Goal: Task Accomplishment & Management: Use online tool/utility

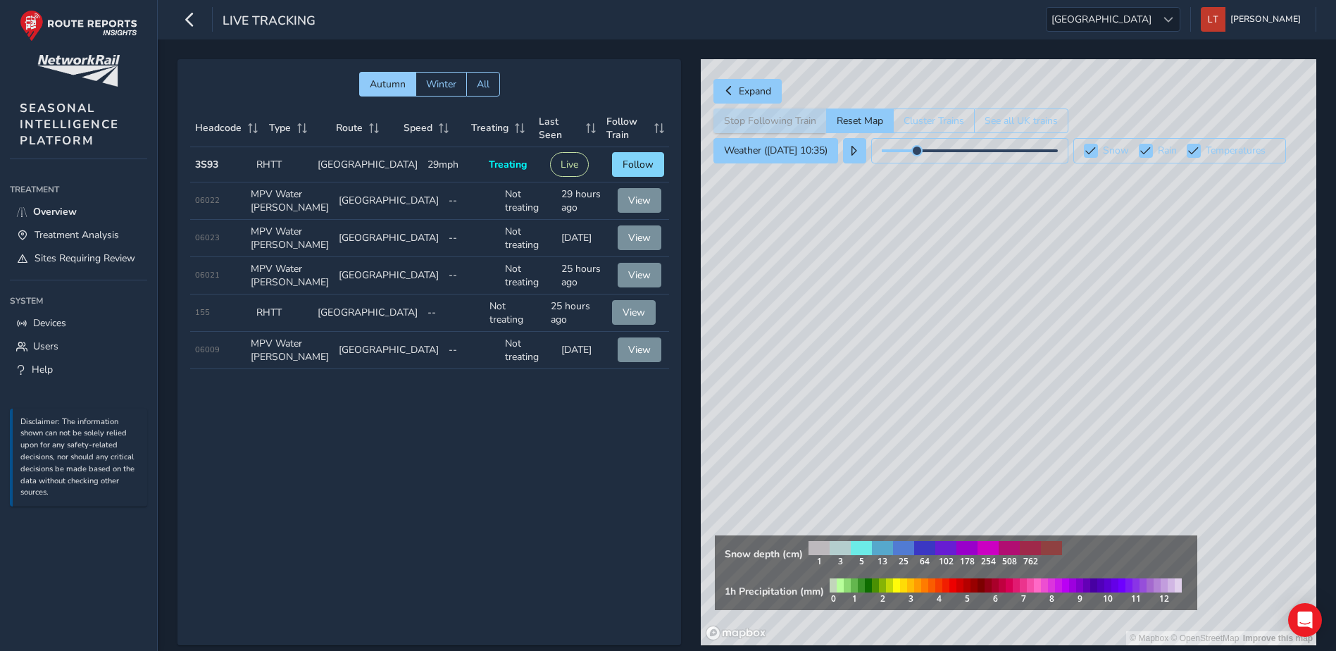
drag, startPoint x: 1126, startPoint y: 294, endPoint x: 1042, endPoint y: 190, distance: 133.8
click at [1034, 164] on div "© Mapbox © OpenStreetMap Improve this map" at bounding box center [1009, 352] width 616 height 586
drag, startPoint x: 1202, startPoint y: 397, endPoint x: 1157, endPoint y: 398, distance: 44.4
click at [1157, 398] on div "© Mapbox © OpenStreetMap Improve this map" at bounding box center [1009, 352] width 616 height 586
drag, startPoint x: 1079, startPoint y: 352, endPoint x: 1092, endPoint y: 350, distance: 12.9
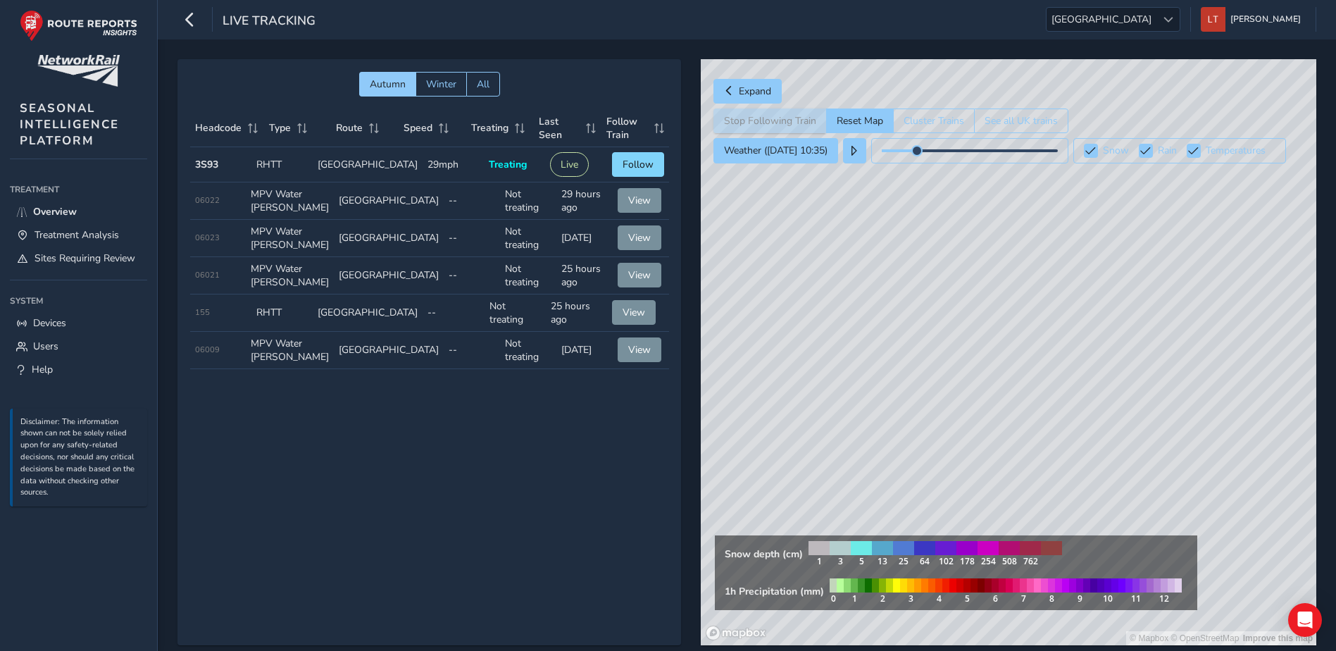
click at [1092, 350] on div "© Mapbox © OpenStreetMap Improve this map" at bounding box center [1009, 352] width 616 height 586
click at [1156, 9] on span "[GEOGRAPHIC_DATA]" at bounding box center [1102, 19] width 110 height 23
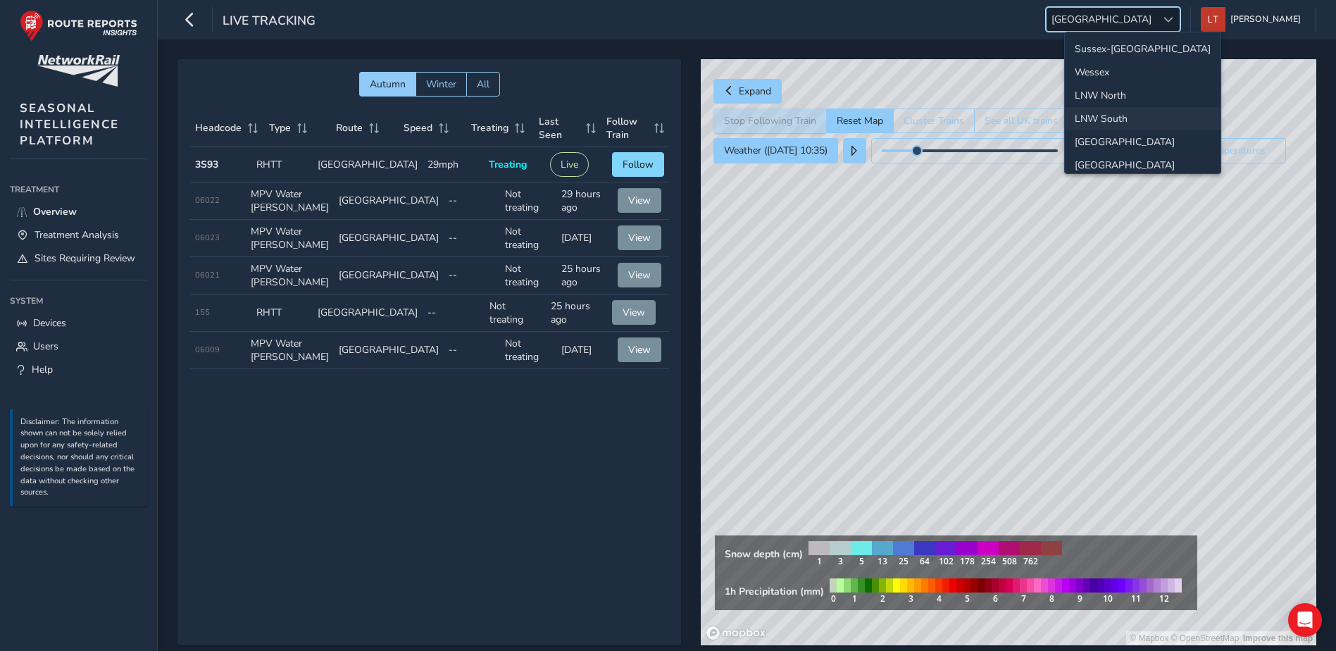
scroll to position [50, 0]
click at [1144, 99] on li "[GEOGRAPHIC_DATA]" at bounding box center [1143, 91] width 156 height 23
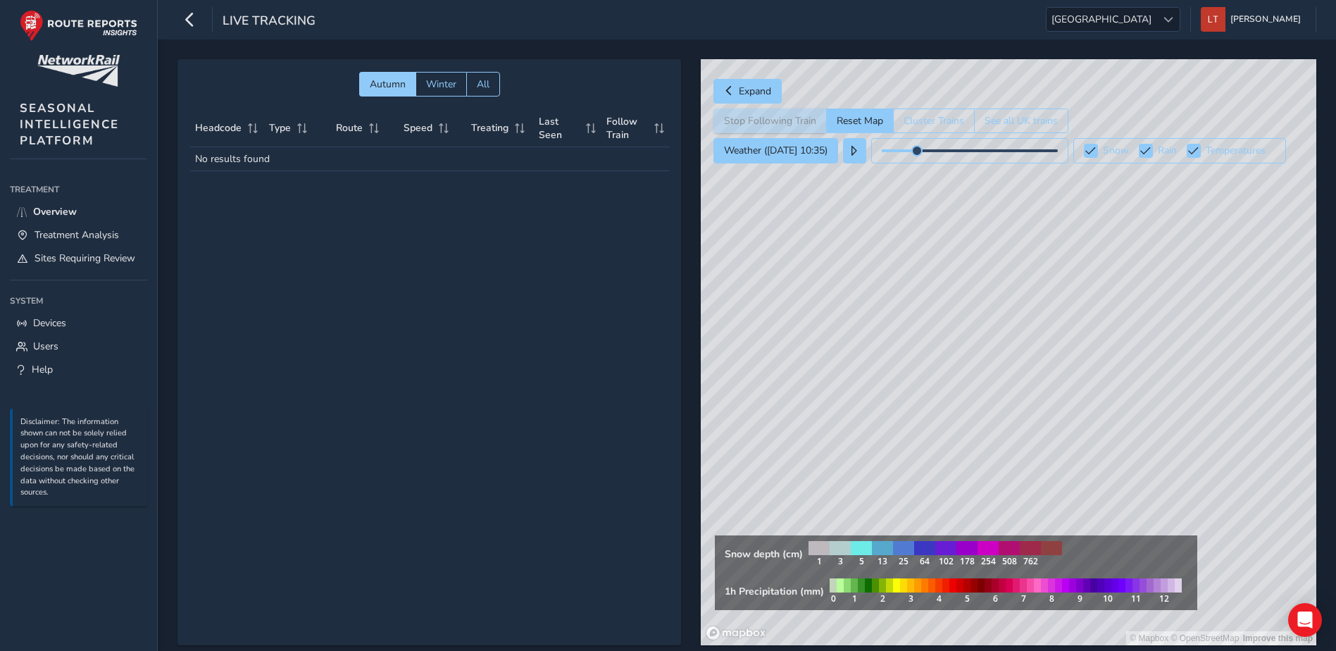
drag, startPoint x: 1183, startPoint y: 427, endPoint x: 1165, endPoint y: 359, distance: 69.9
click at [1165, 359] on div "© Mapbox © OpenStreetMap Improve this map" at bounding box center [1009, 352] width 616 height 586
click at [1156, 18] on span "[GEOGRAPHIC_DATA]" at bounding box center [1102, 19] width 110 height 23
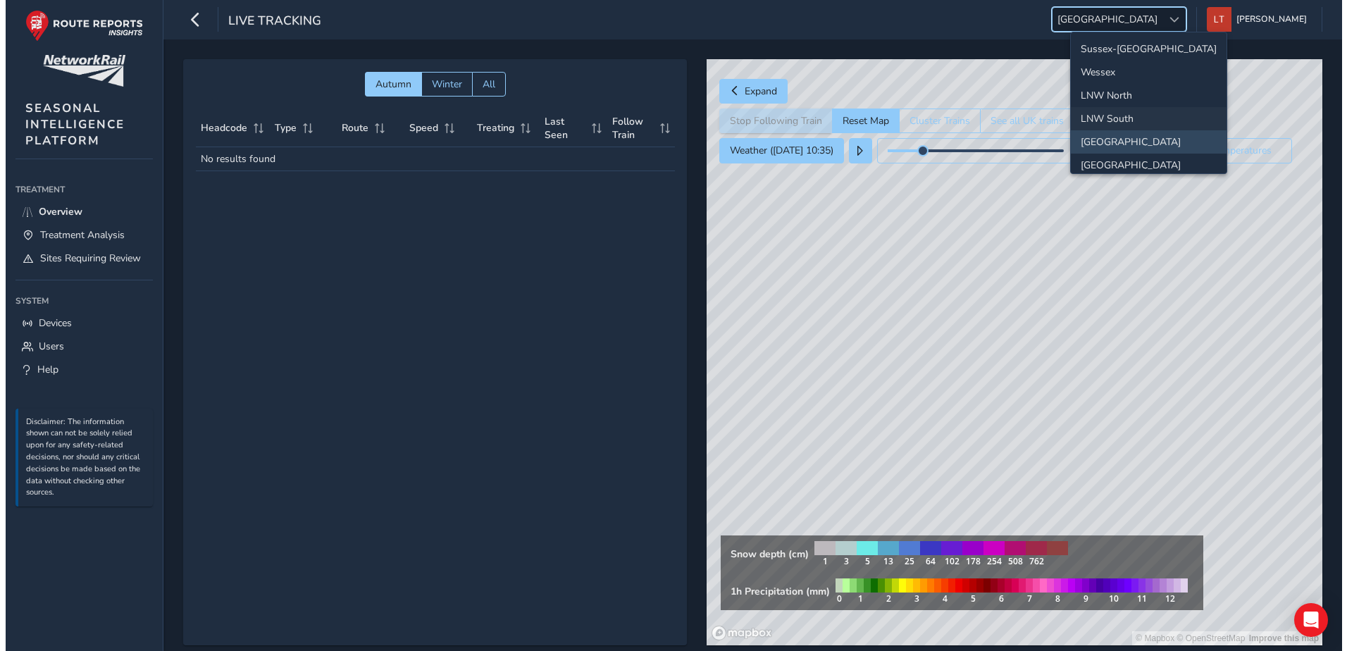
scroll to position [148, 0]
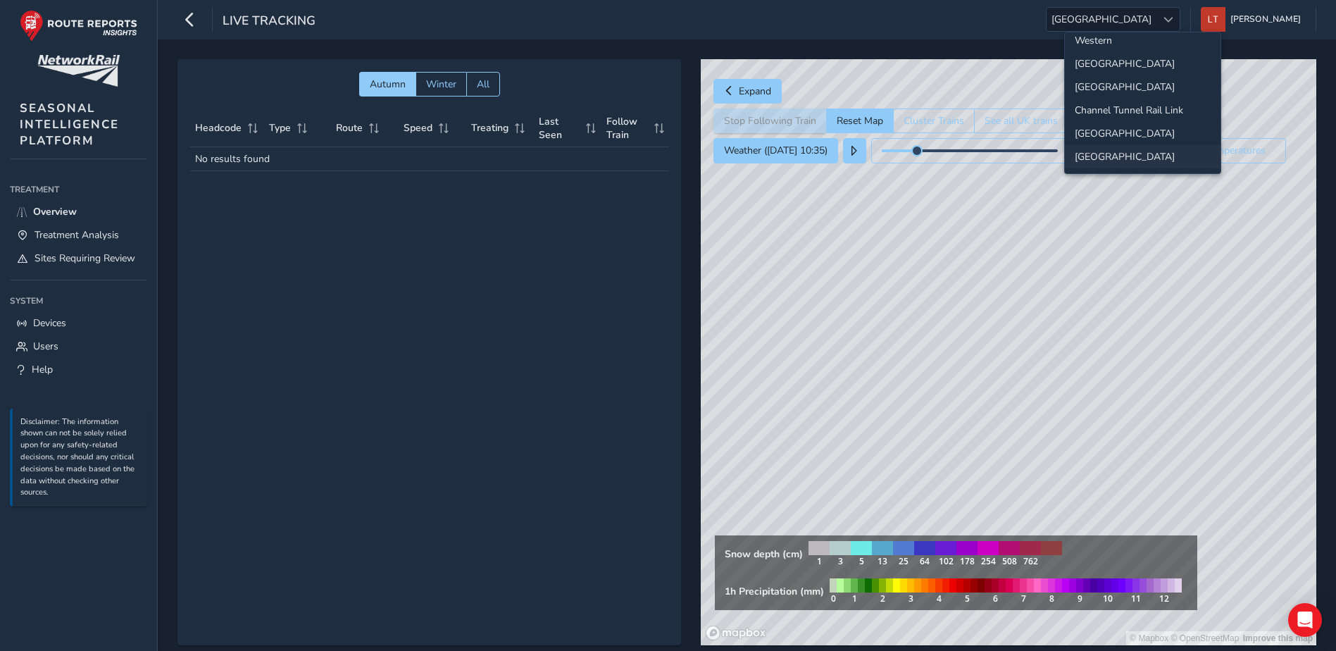
click at [1133, 150] on li "[GEOGRAPHIC_DATA]" at bounding box center [1143, 156] width 156 height 23
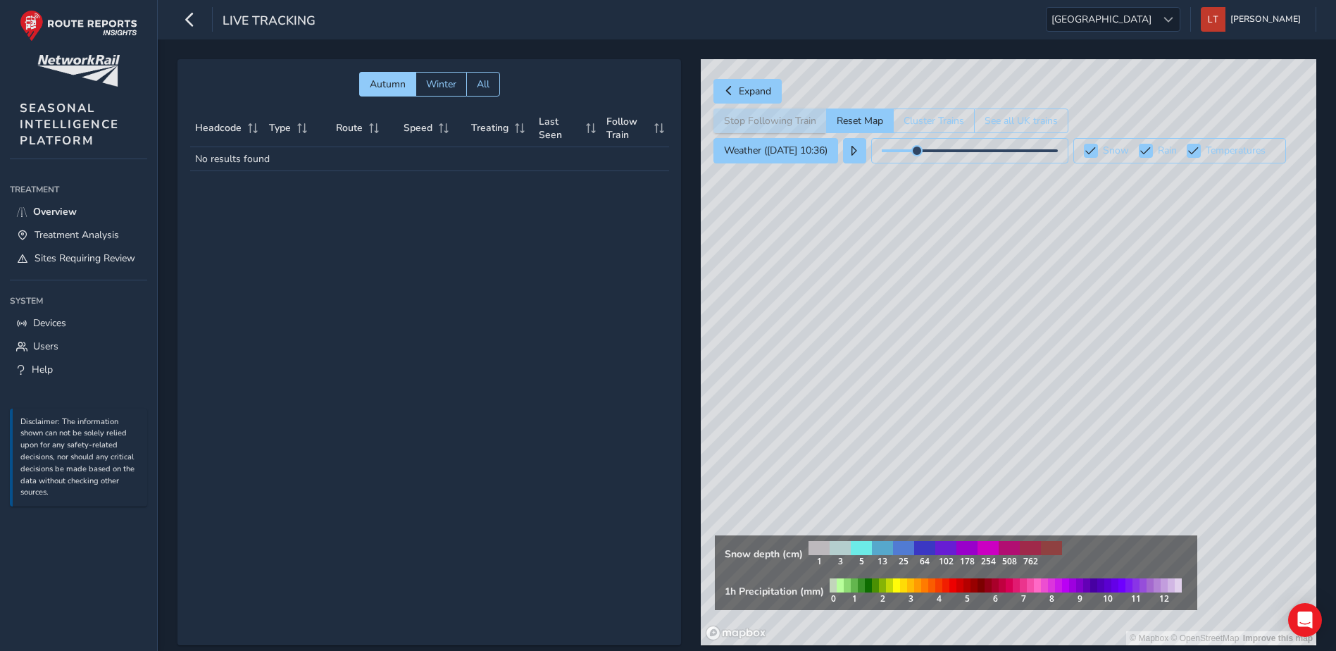
drag, startPoint x: 1181, startPoint y: 295, endPoint x: 1127, endPoint y: 420, distance: 135.9
click at [1127, 420] on div "© Mapbox © OpenStreetMap Improve this map" at bounding box center [1009, 352] width 616 height 586
drag, startPoint x: 1079, startPoint y: 282, endPoint x: 1097, endPoint y: 352, distance: 71.9
click at [1097, 352] on div "© Mapbox © OpenStreetMap Improve this map" at bounding box center [1009, 352] width 616 height 586
drag, startPoint x: 1037, startPoint y: 299, endPoint x: 1030, endPoint y: 334, distance: 35.9
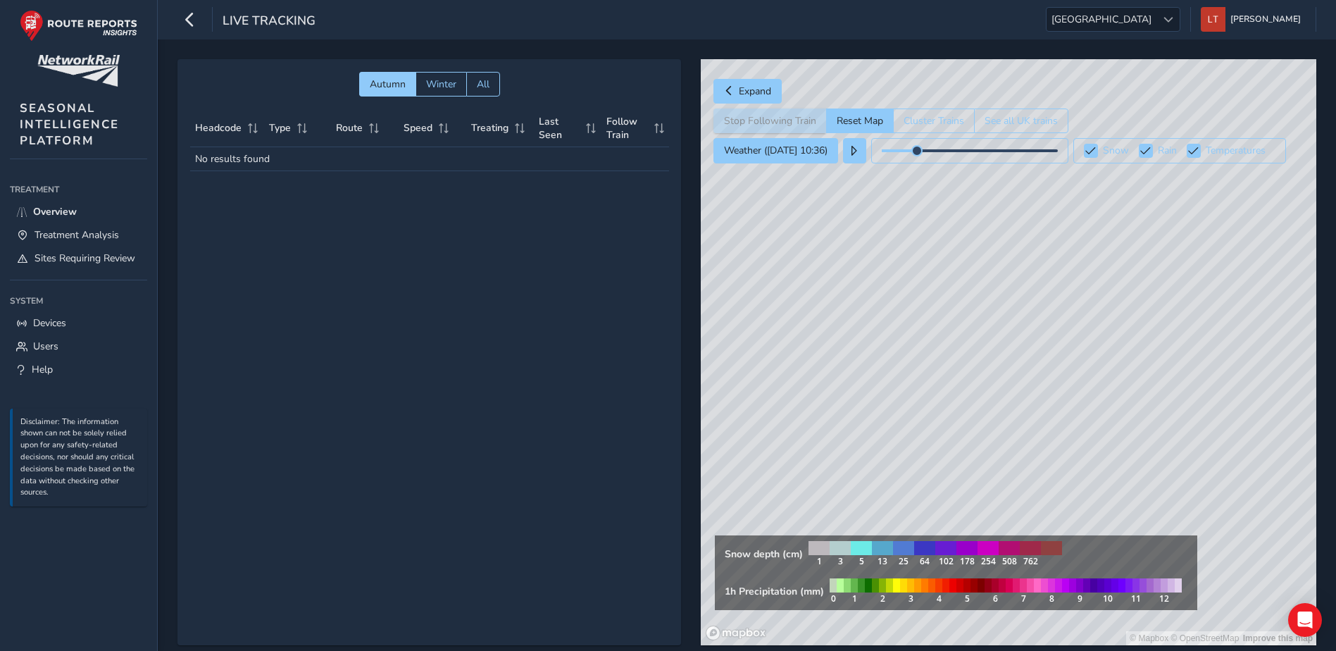
click at [1030, 334] on div "© Mapbox © OpenStreetMap Improve this map" at bounding box center [1009, 352] width 616 height 586
drag, startPoint x: 1010, startPoint y: 266, endPoint x: 1102, endPoint y: 228, distance: 99.5
click at [1089, 439] on div "© Mapbox © OpenStreetMap Improve this map" at bounding box center [1009, 352] width 616 height 586
drag, startPoint x: 1098, startPoint y: 230, endPoint x: 1034, endPoint y: 407, distance: 188.7
click at [1034, 407] on div "© Mapbox © OpenStreetMap Improve this map" at bounding box center [1009, 352] width 616 height 586
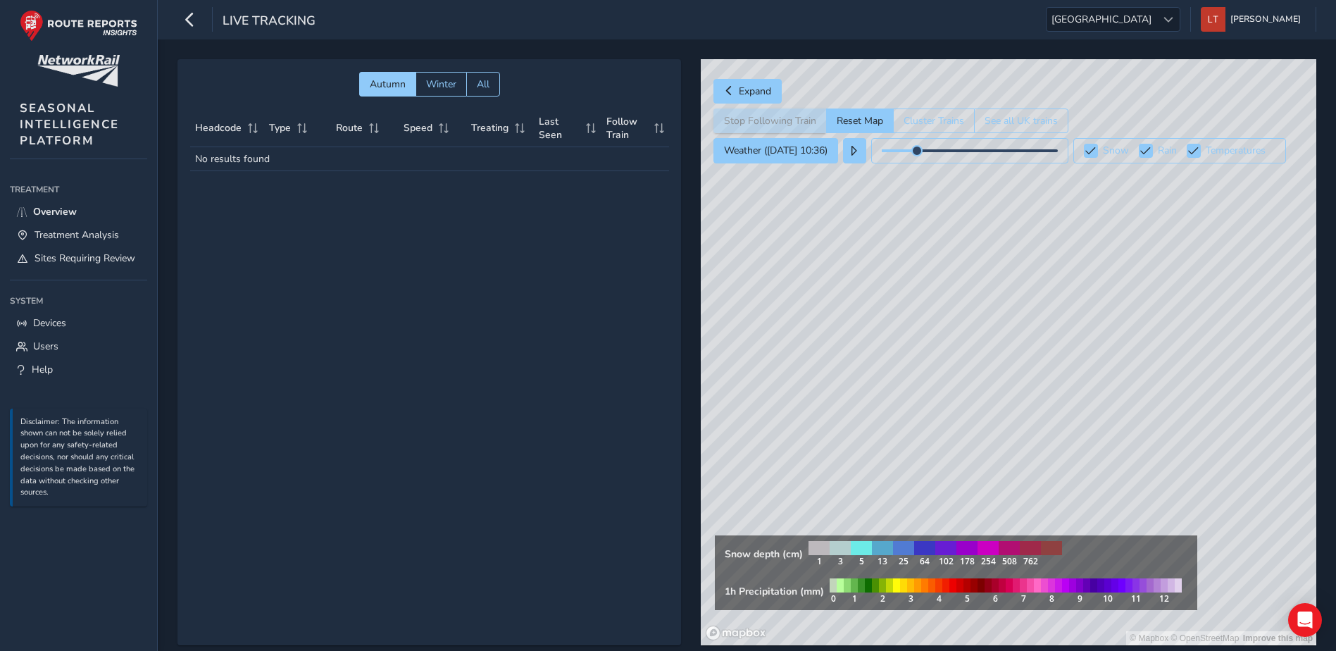
drag, startPoint x: 999, startPoint y: 281, endPoint x: 1015, endPoint y: 353, distance: 73.5
click at [1015, 353] on div "© Mapbox © OpenStreetMap Improve this map" at bounding box center [1009, 352] width 616 height 586
drag, startPoint x: 1075, startPoint y: 316, endPoint x: 1117, endPoint y: 292, distance: 48.9
click at [1112, 298] on div "© Mapbox © OpenStreetMap Improve this map" at bounding box center [1009, 352] width 616 height 586
drag, startPoint x: 87, startPoint y: 237, endPoint x: 124, endPoint y: 245, distance: 38.3
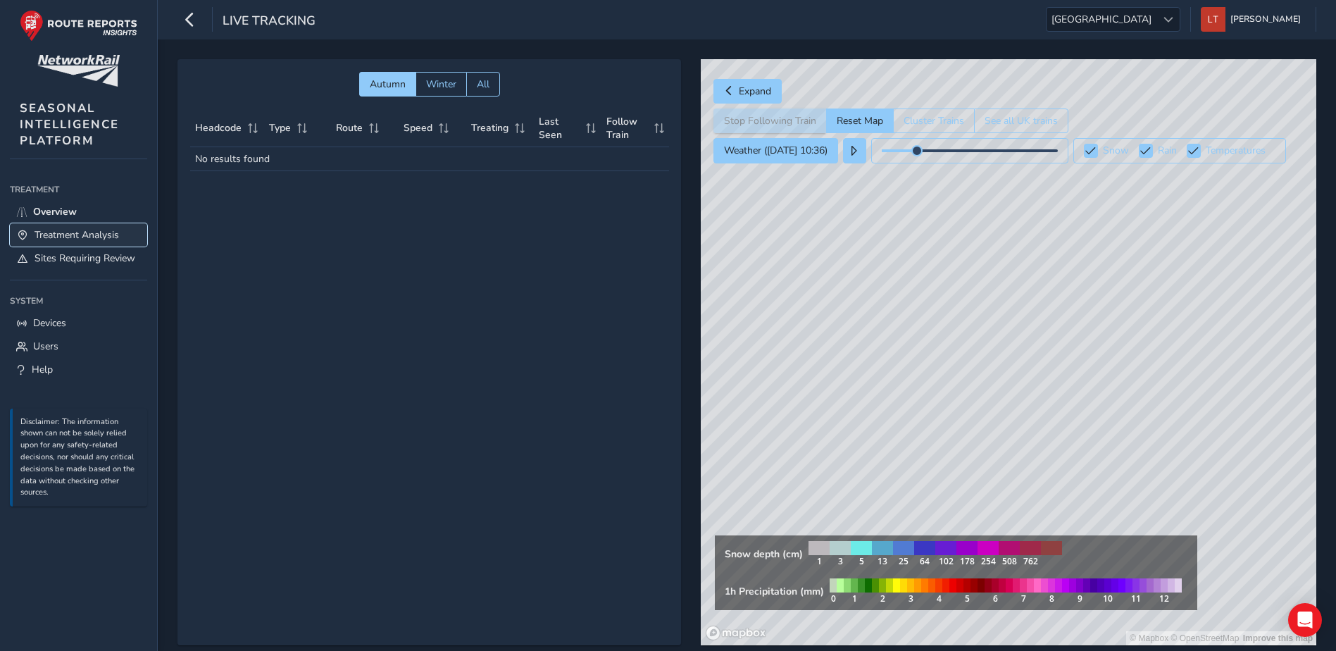
click at [87, 237] on span "Treatment Analysis" at bounding box center [77, 234] width 85 height 13
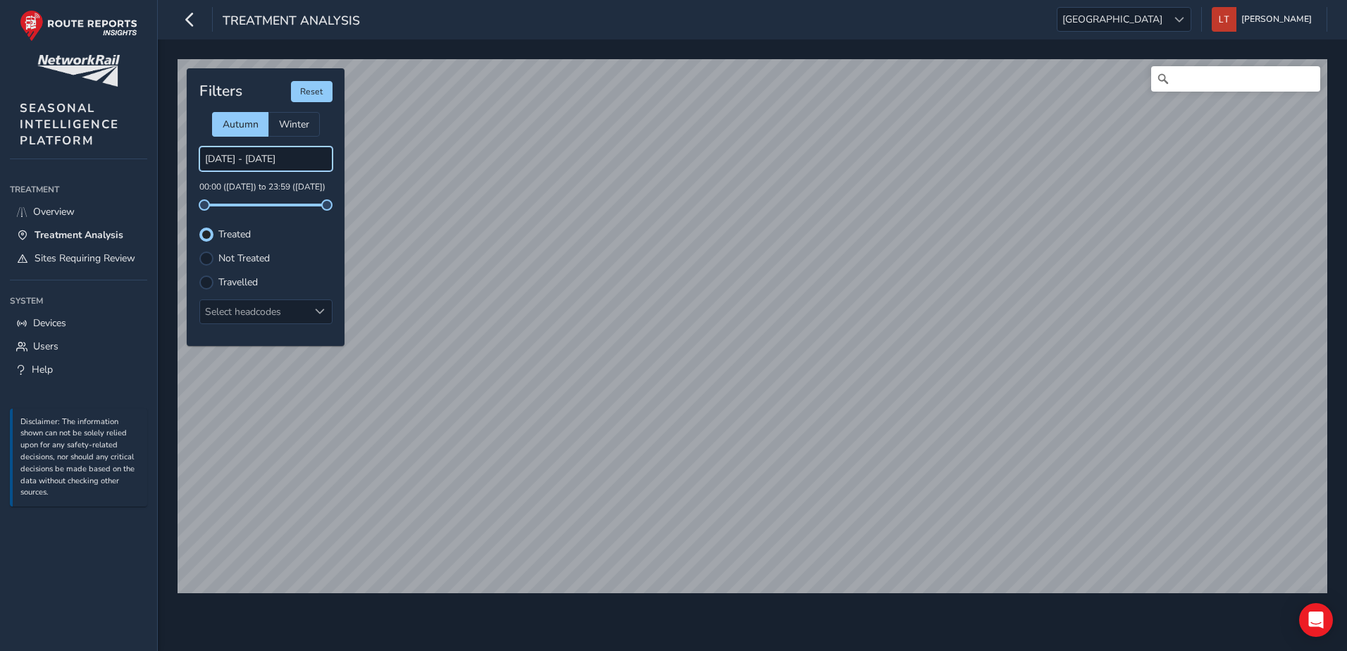
click at [257, 164] on input "[DATE] - [DATE]" at bounding box center [265, 158] width 133 height 25
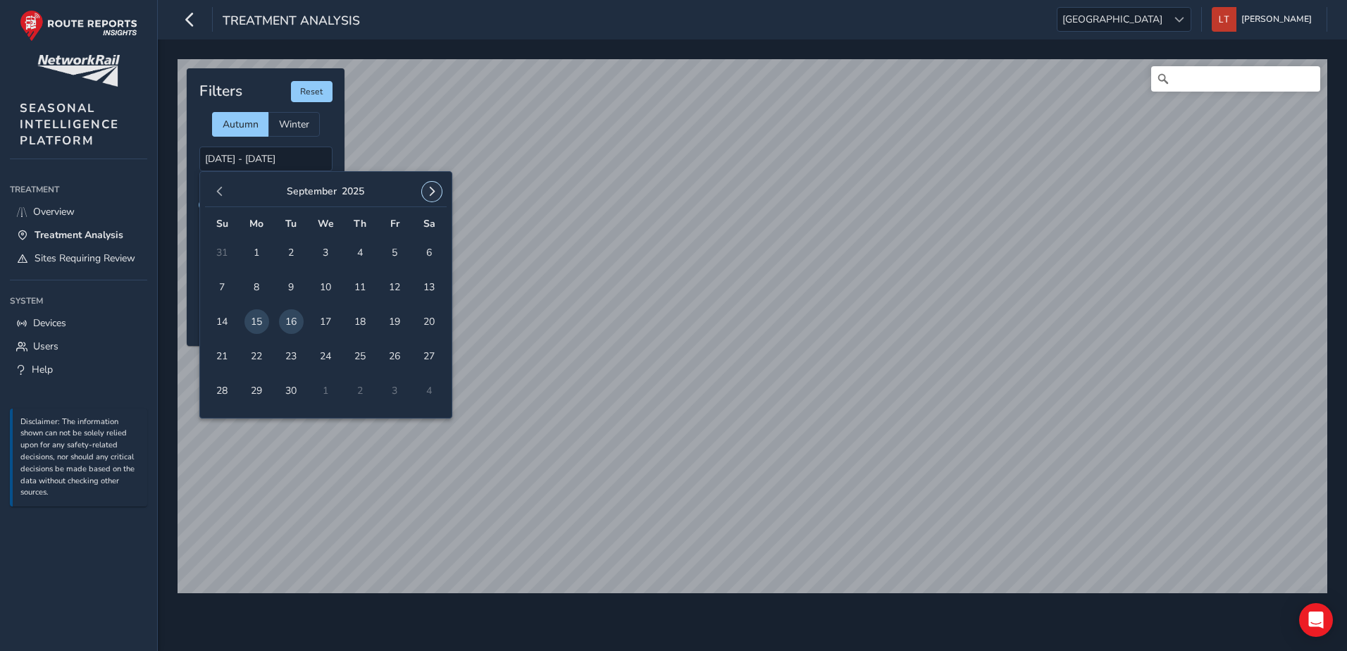
click at [434, 187] on span "button" at bounding box center [432, 192] width 10 height 10
click at [319, 294] on span "8" at bounding box center [325, 287] width 25 height 25
click at [325, 280] on span "8" at bounding box center [325, 287] width 25 height 25
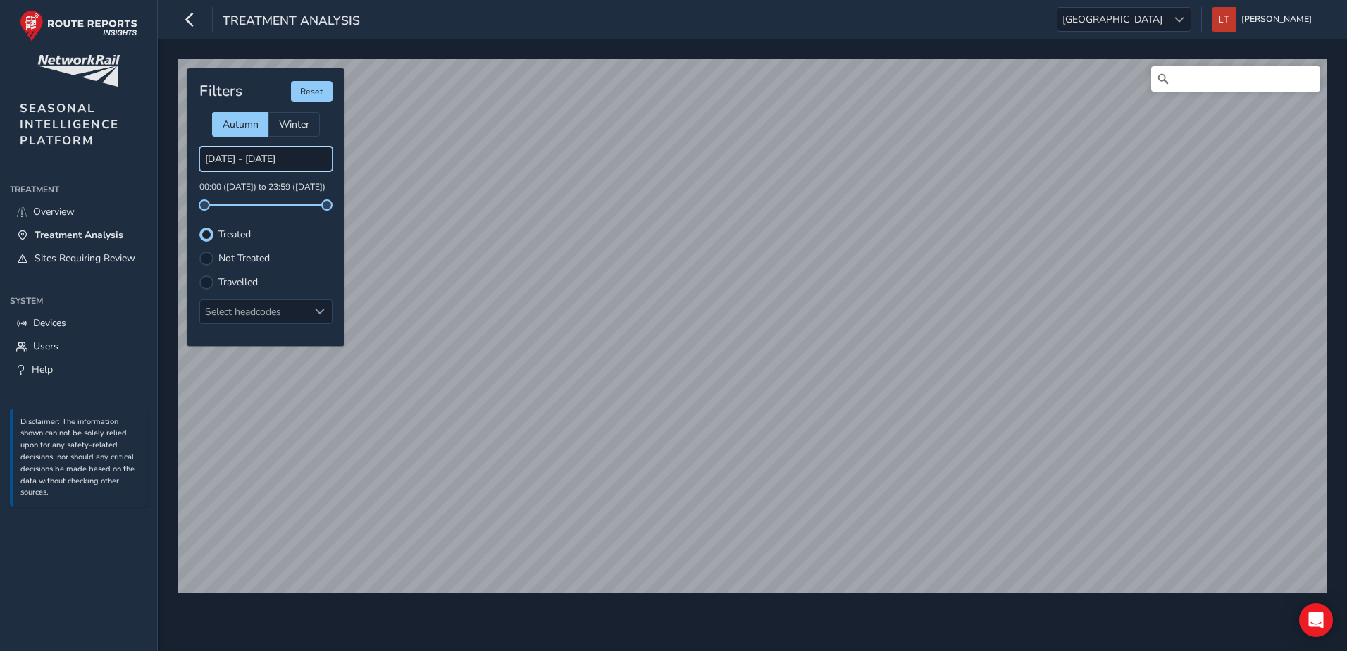
click at [278, 158] on input "[DATE] - [DATE]" at bounding box center [265, 158] width 133 height 25
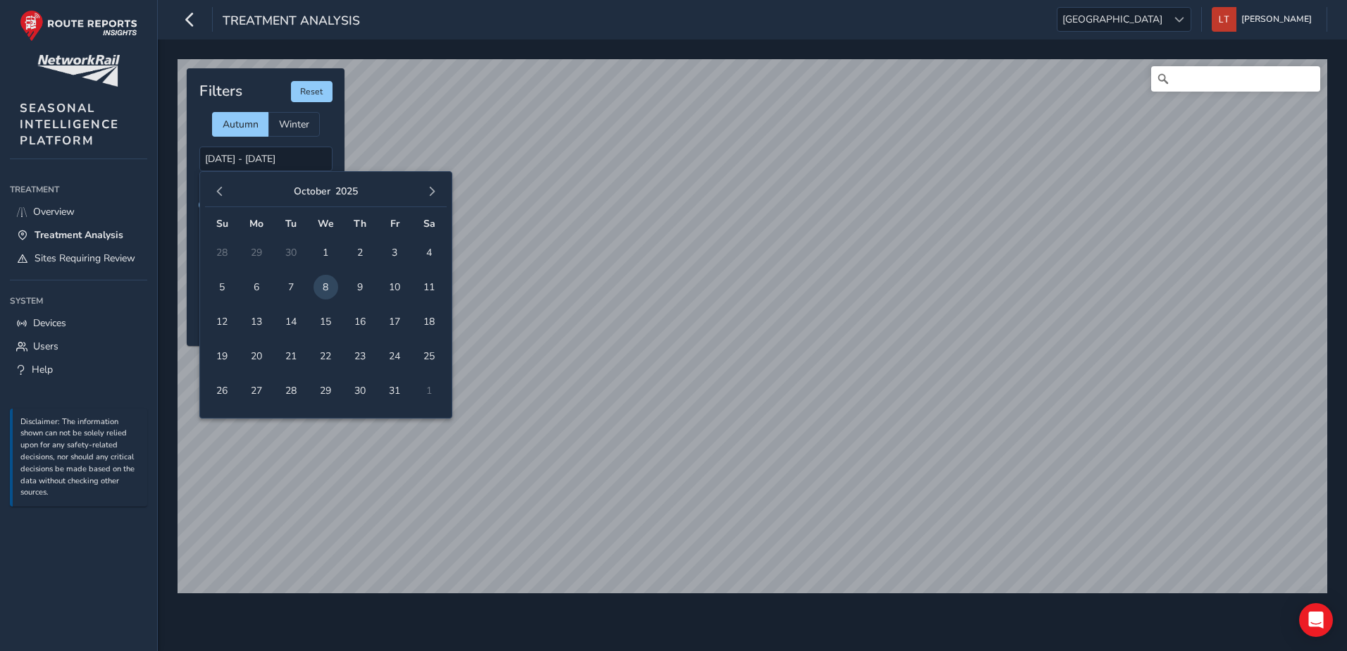
click at [208, 200] on div "[DATE]" at bounding box center [326, 192] width 242 height 30
click at [216, 194] on span "button" at bounding box center [220, 192] width 10 height 10
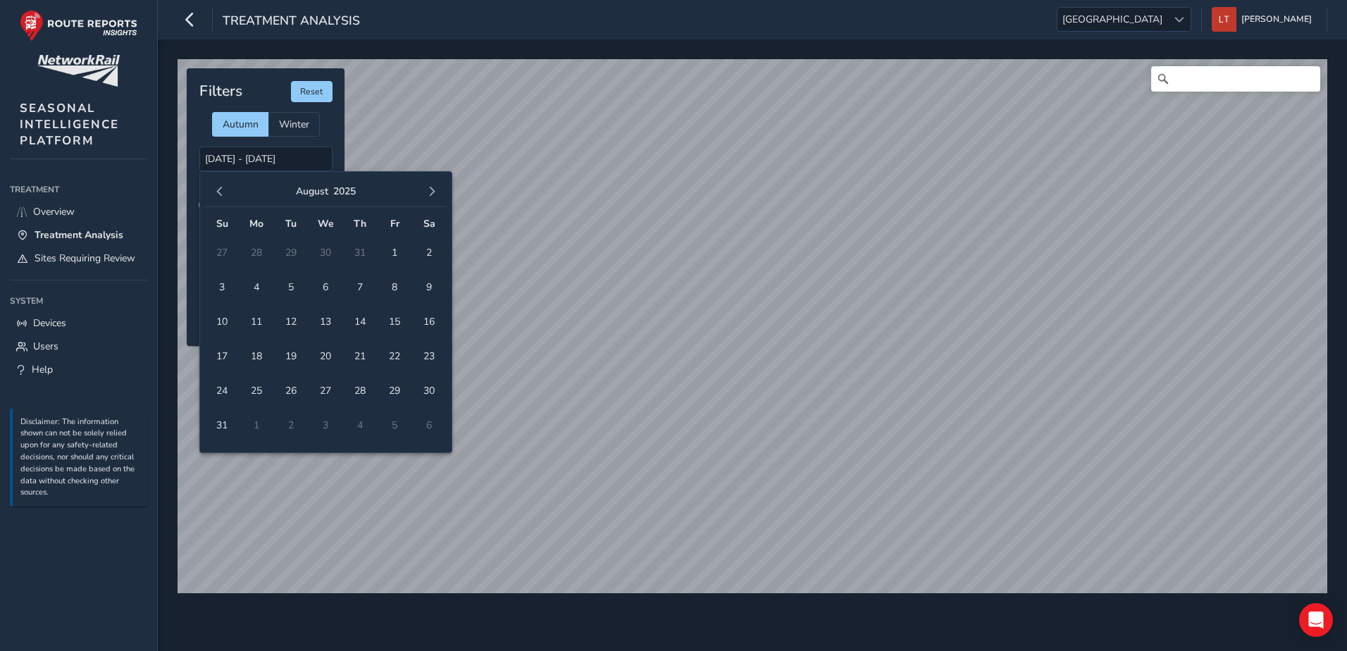
click at [216, 194] on span "button" at bounding box center [220, 192] width 10 height 10
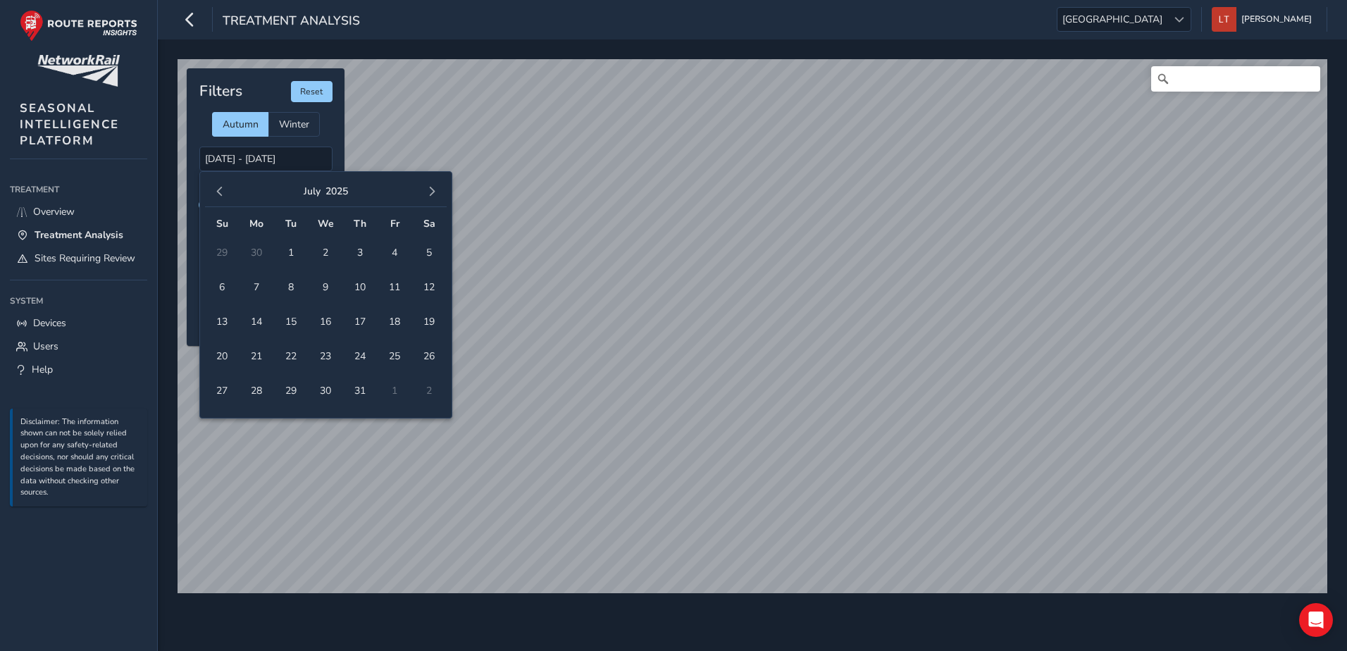
click at [216, 194] on span "button" at bounding box center [220, 192] width 10 height 10
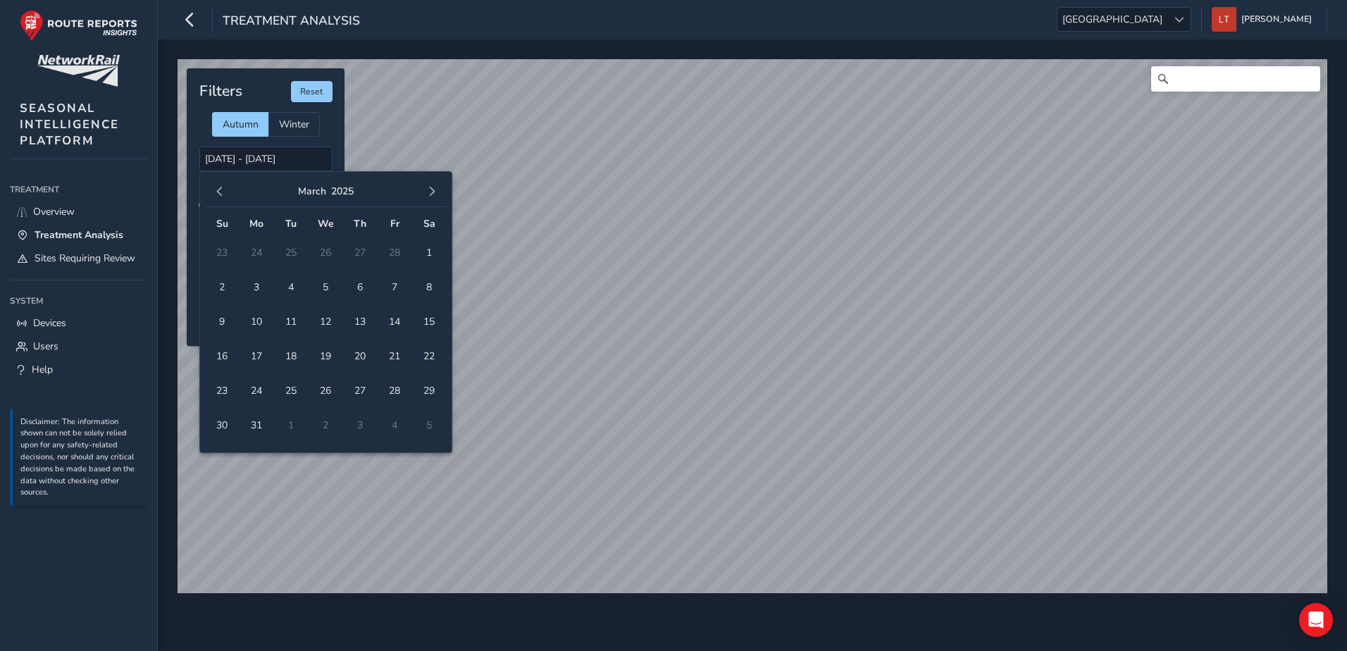
click at [216, 194] on span "button" at bounding box center [220, 192] width 10 height 10
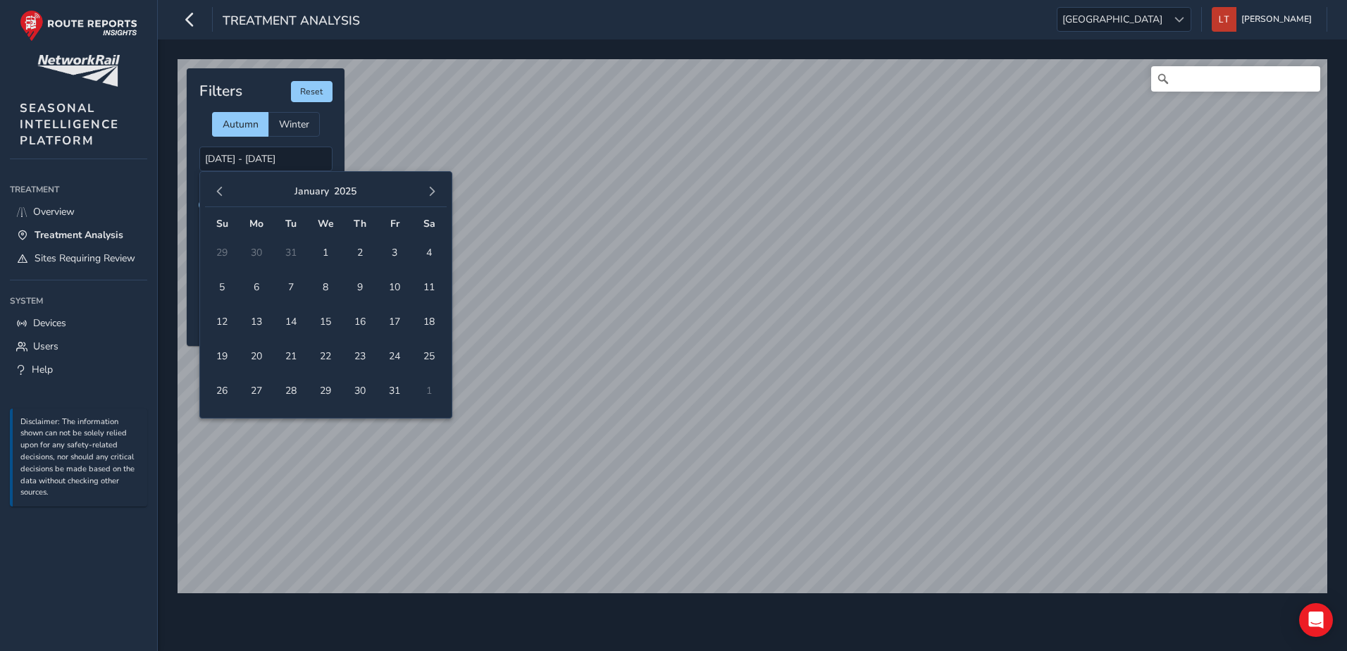
click at [216, 194] on span "button" at bounding box center [220, 192] width 10 height 10
click at [395, 354] on span "25" at bounding box center [394, 356] width 25 height 25
click at [404, 353] on span "25" at bounding box center [394, 356] width 25 height 25
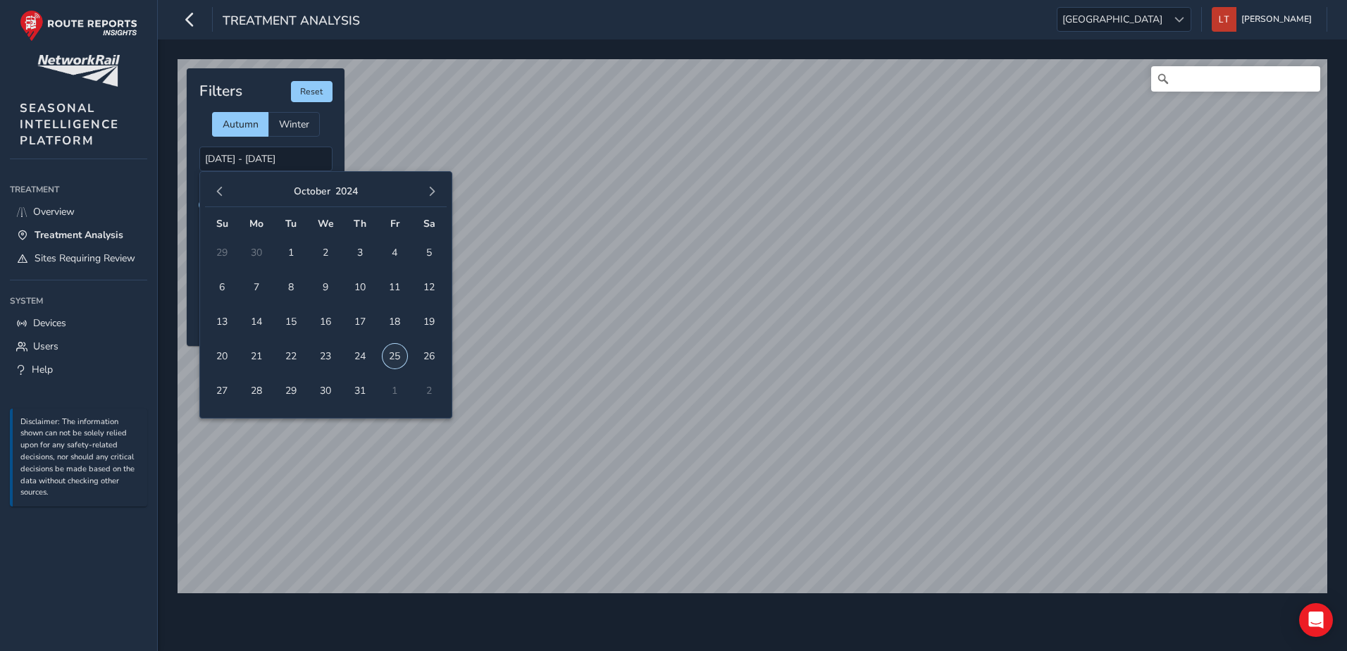
type input "[DATE] - [DATE]"
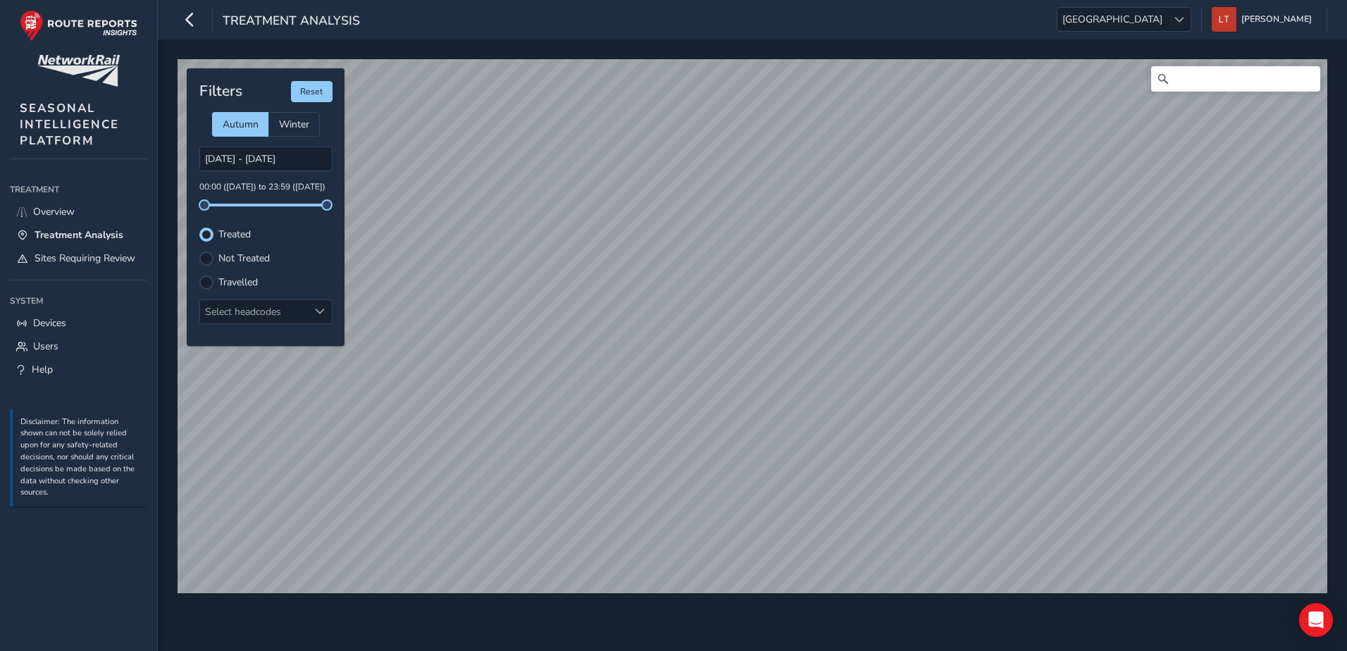
click at [131, 624] on div "Treatment Analysis [GEOGRAPHIC_DATA] [GEOGRAPHIC_DATA] [PERSON_NAME] Colour Sch…" at bounding box center [673, 325] width 1347 height 651
click at [1256, 82] on input "Search" at bounding box center [1235, 78] width 169 height 25
type input "S"
click at [1254, 90] on input "Search" at bounding box center [1235, 78] width 169 height 25
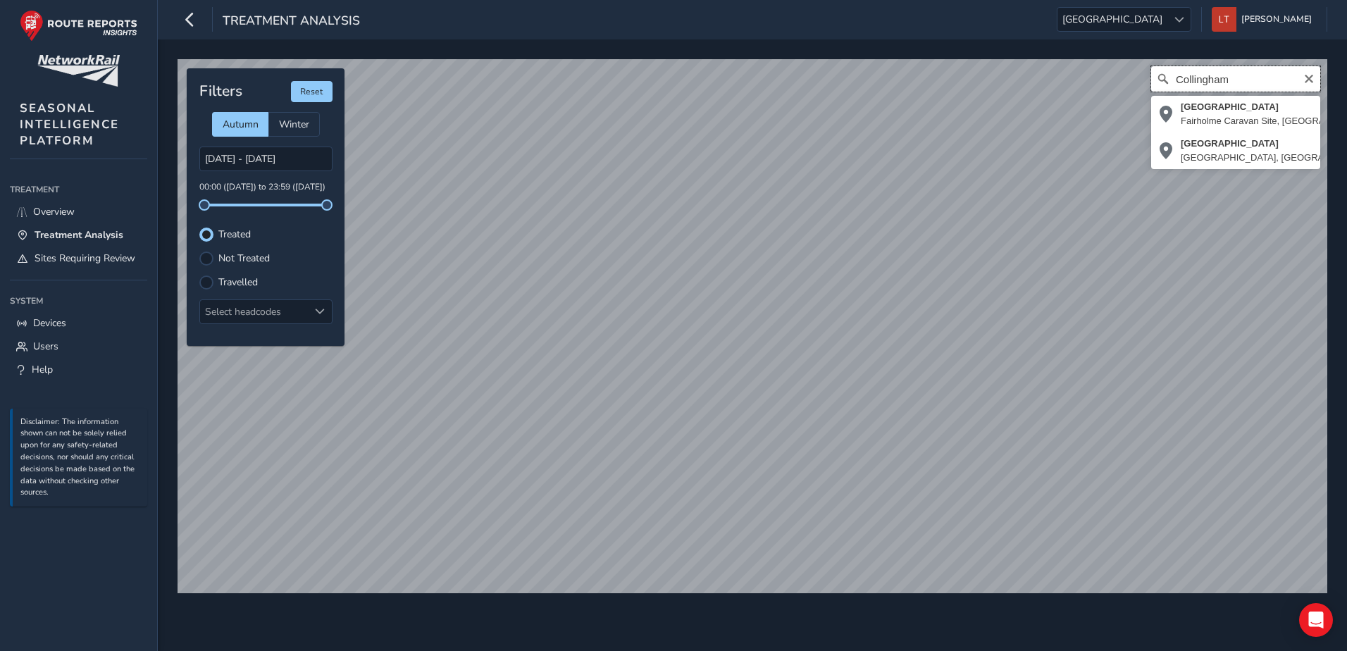
type input "Collingham"
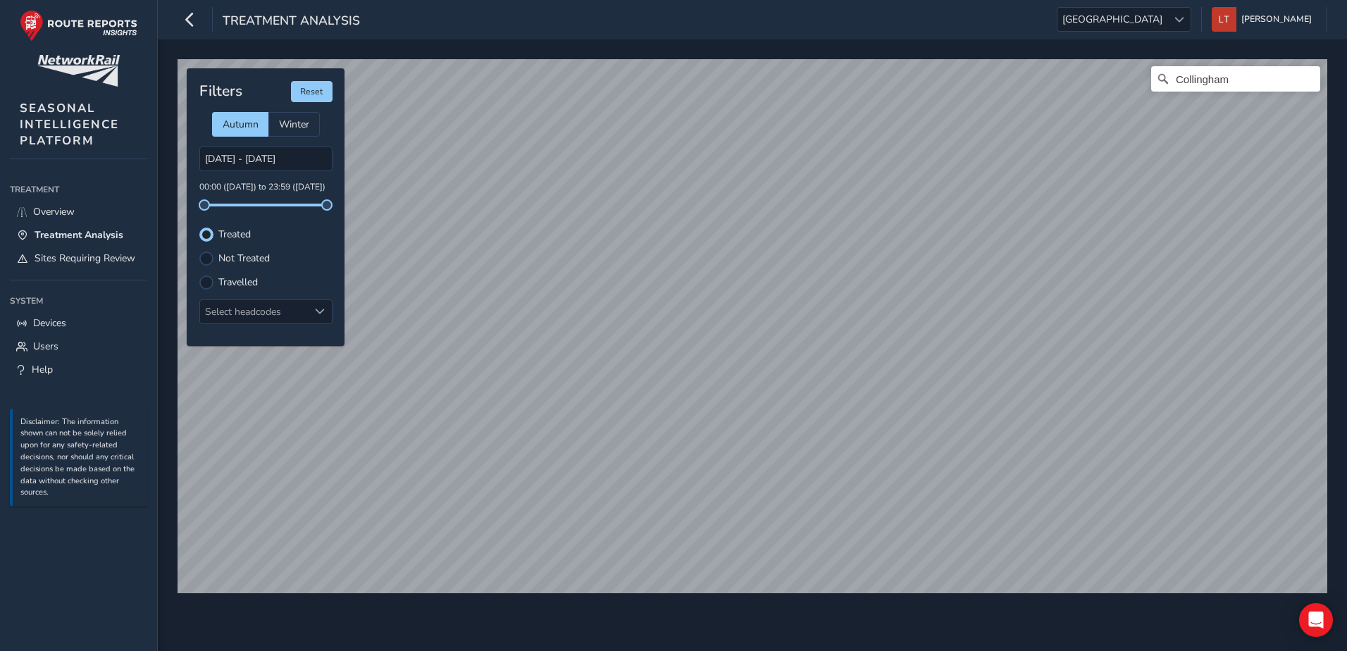
click at [1235, 0] on html "Treatment Analysis [GEOGRAPHIC_DATA] [GEOGRAPHIC_DATA] [PERSON_NAME] Colour Sch…" at bounding box center [673, 325] width 1347 height 651
